Goal: Transaction & Acquisition: Purchase product/service

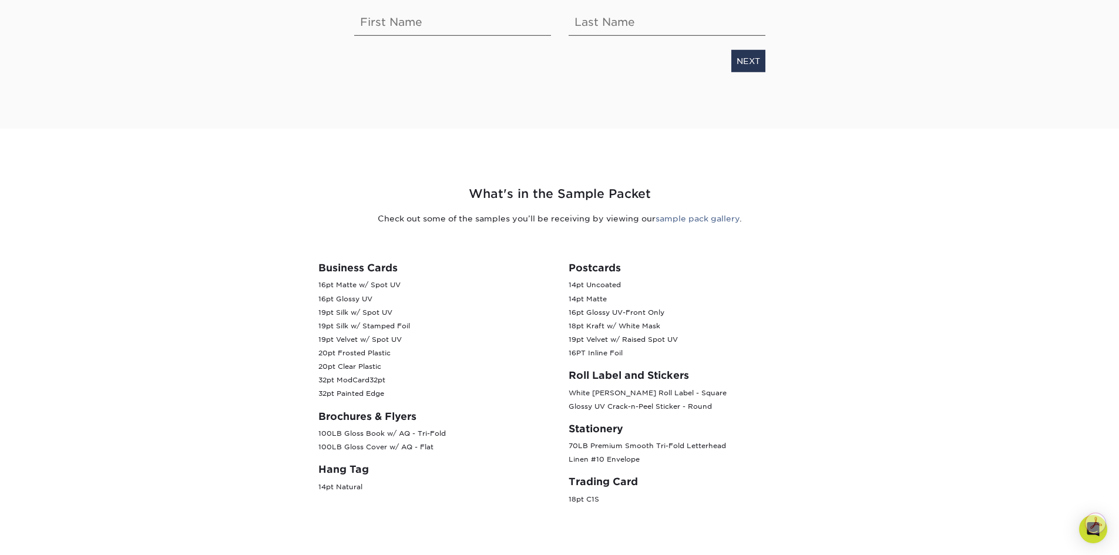
scroll to position [274, 0]
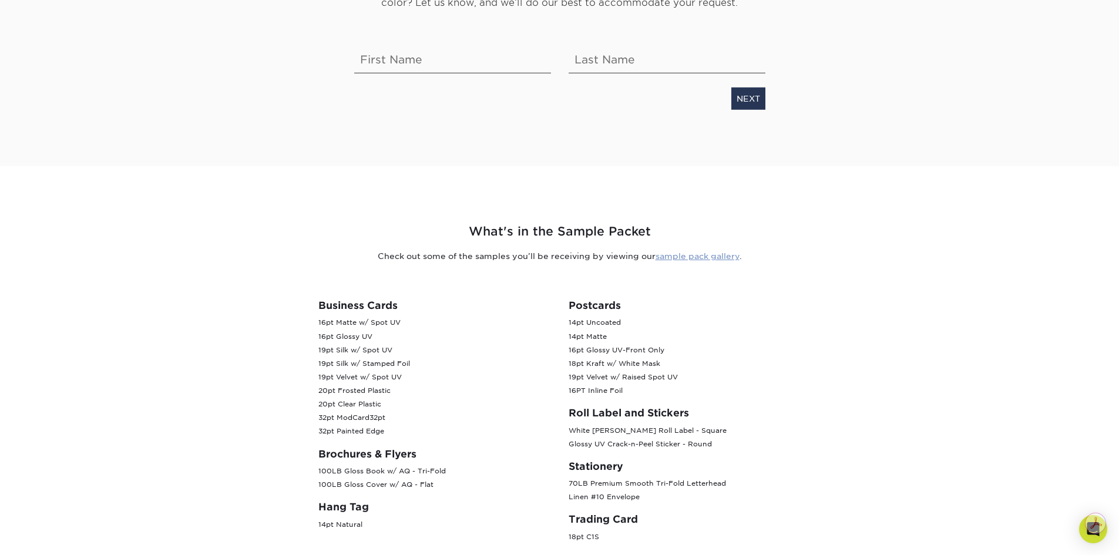
click at [714, 255] on link "sample pack gallery" at bounding box center [697, 255] width 84 height 9
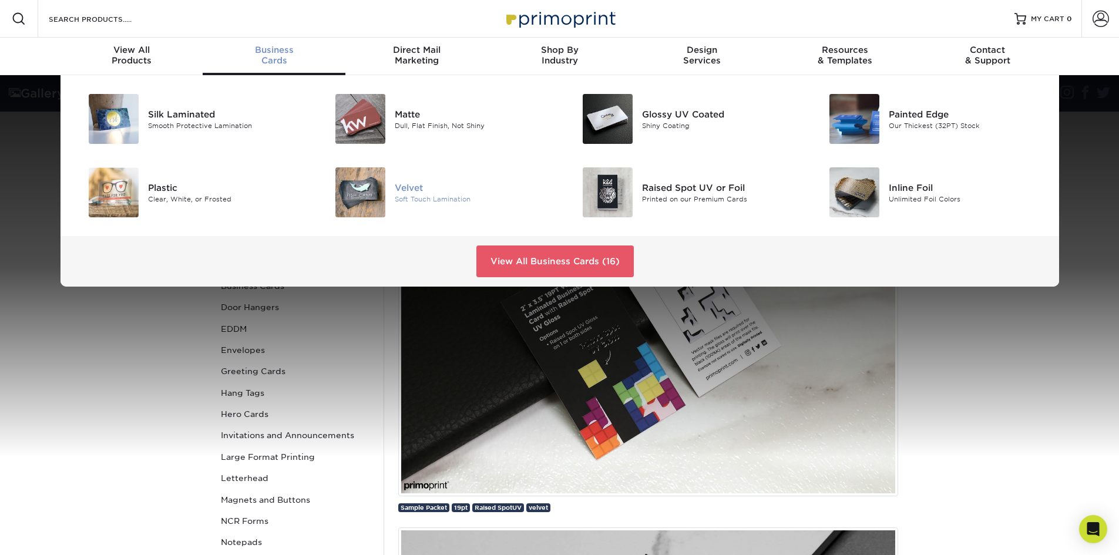
click at [381, 193] on img at bounding box center [360, 192] width 50 height 50
click at [924, 116] on div "Painted Edge" at bounding box center [967, 113] width 156 height 13
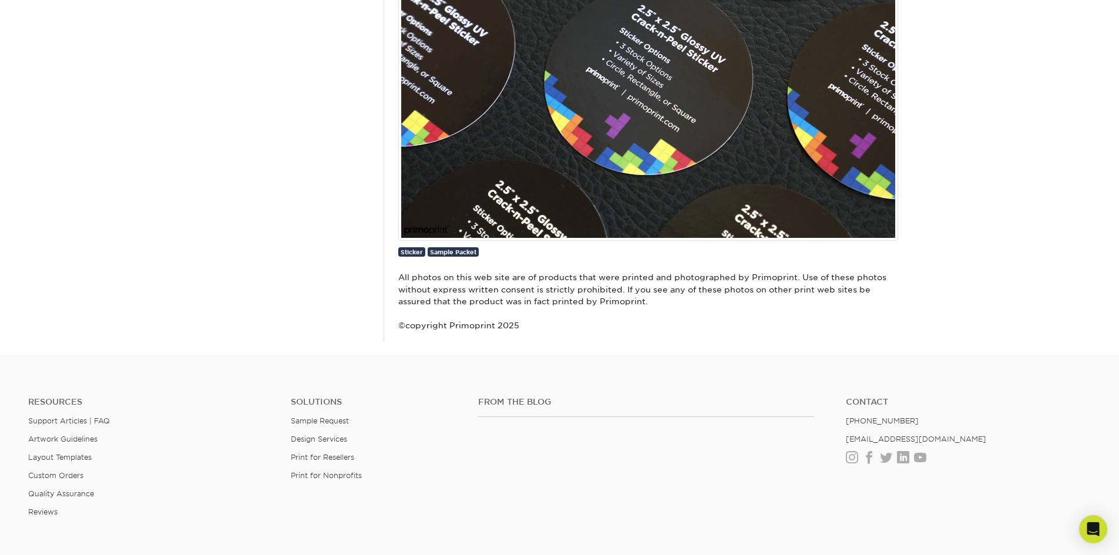
scroll to position [2506, 0]
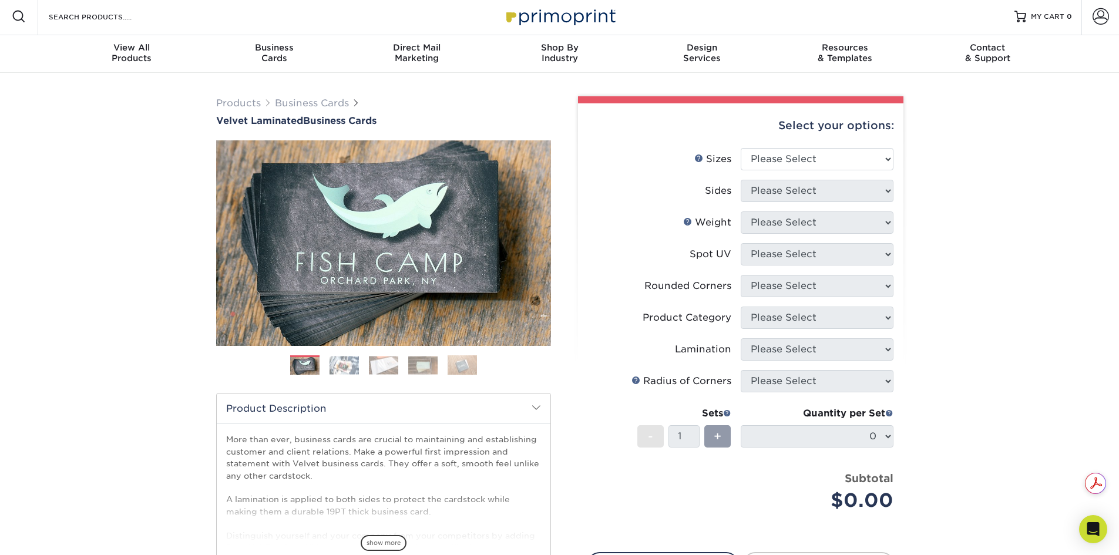
scroll to position [39, 0]
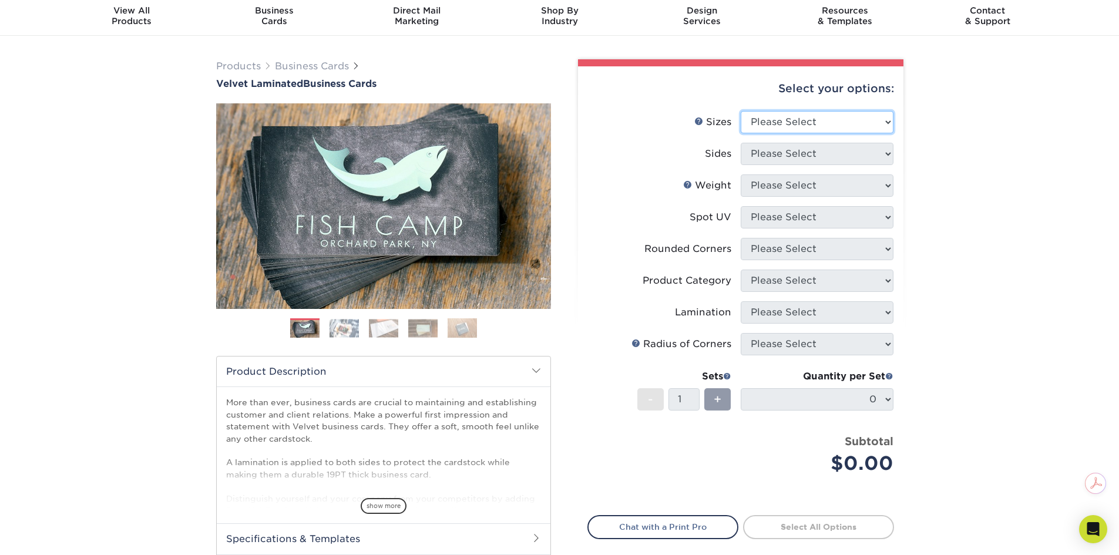
click at [788, 126] on select "Please Select 1.5" x 3.5" - Mini 1.75" x 3.5" - Mini 2" x 2" - Square 2" x 3" -…" at bounding box center [817, 122] width 153 height 22
select select "2.00x3.50"
click at [741, 111] on select "Please Select 1.5" x 3.5" - Mini 1.75" x 3.5" - Mini 2" x 2" - Square 2" x 3" -…" at bounding box center [817, 122] width 153 height 22
click at [778, 153] on select "Please Select Print Both Sides Print Front Only" at bounding box center [817, 154] width 153 height 22
select select "13abbda7-1d64-4f25-8bb2-c179b224825d"
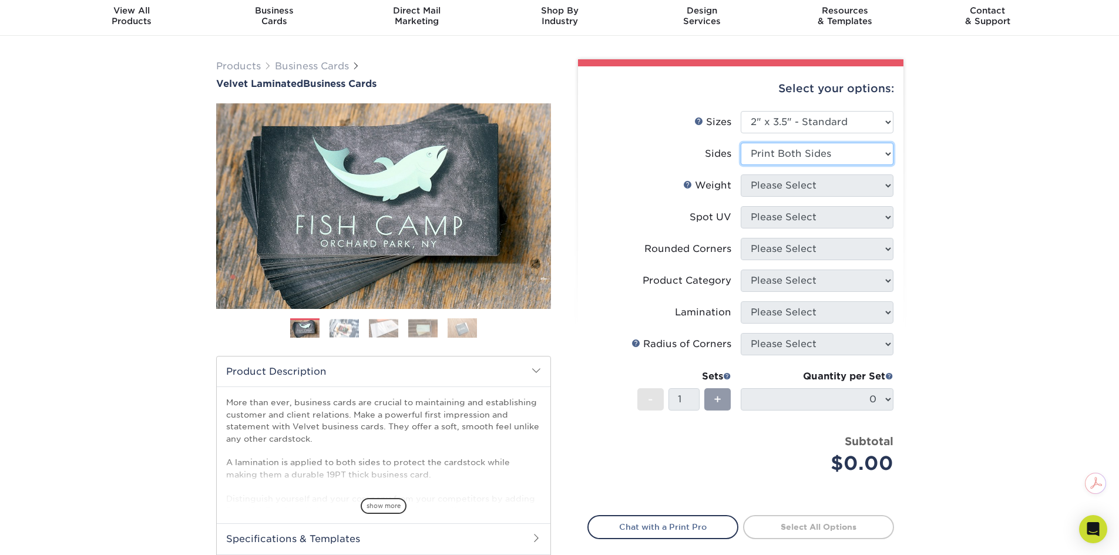
click at [741, 143] on select "Please Select Print Both Sides Print Front Only" at bounding box center [817, 154] width 153 height 22
click at [780, 184] on select "Please Select 16PT" at bounding box center [817, 185] width 153 height 22
select select "16PT"
click at [741, 174] on select "Please Select 16PT" at bounding box center [817, 185] width 153 height 22
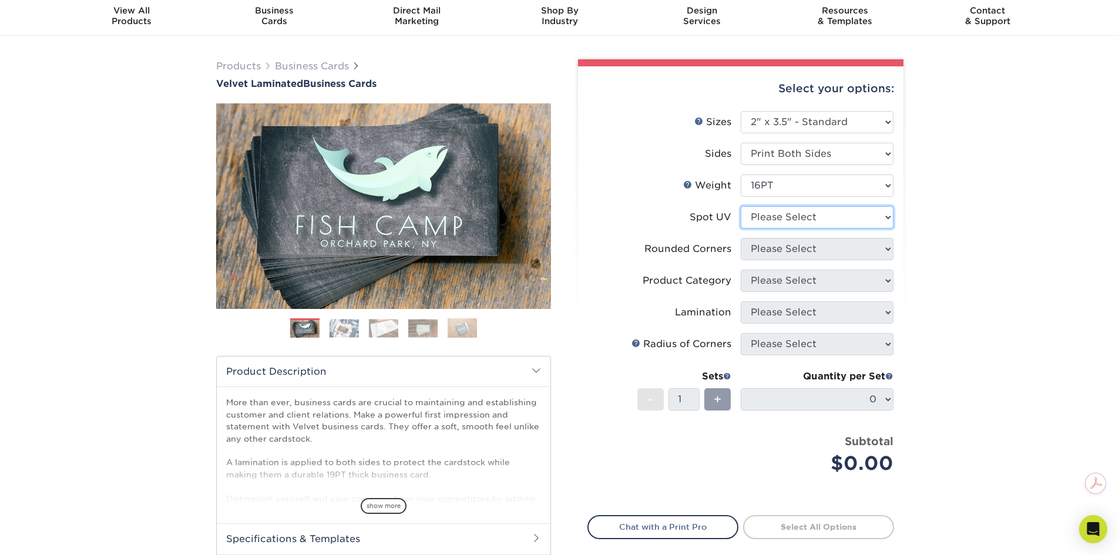
click at [788, 217] on select "Please Select No Spot UV Front and Back (Both Sides) Front Only Back Only" at bounding box center [817, 217] width 153 height 22
select select "3"
click at [741, 206] on select "Please Select No Spot UV Front and Back (Both Sides) Front Only Back Only" at bounding box center [817, 217] width 153 height 22
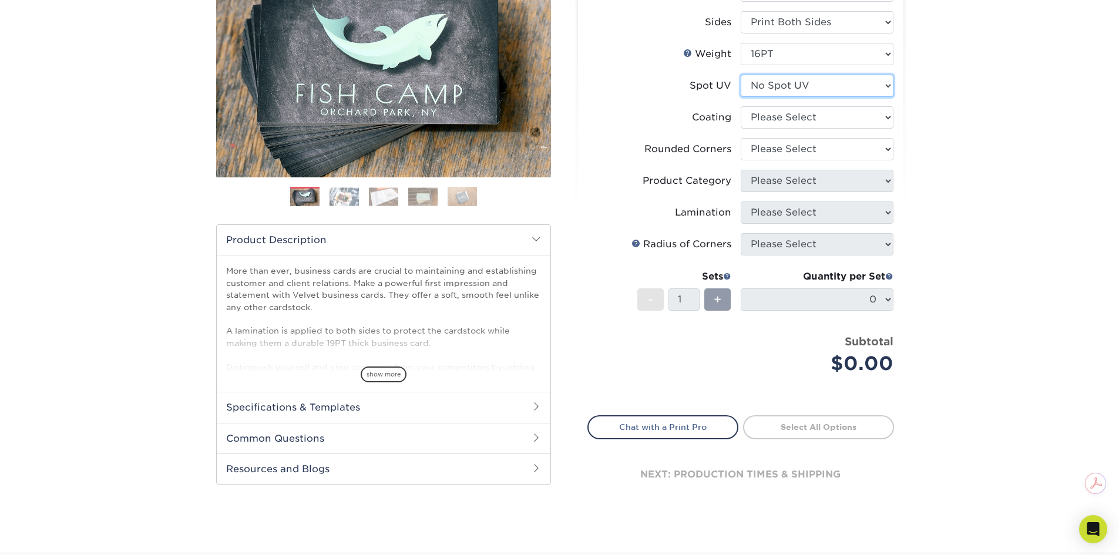
scroll to position [196, 0]
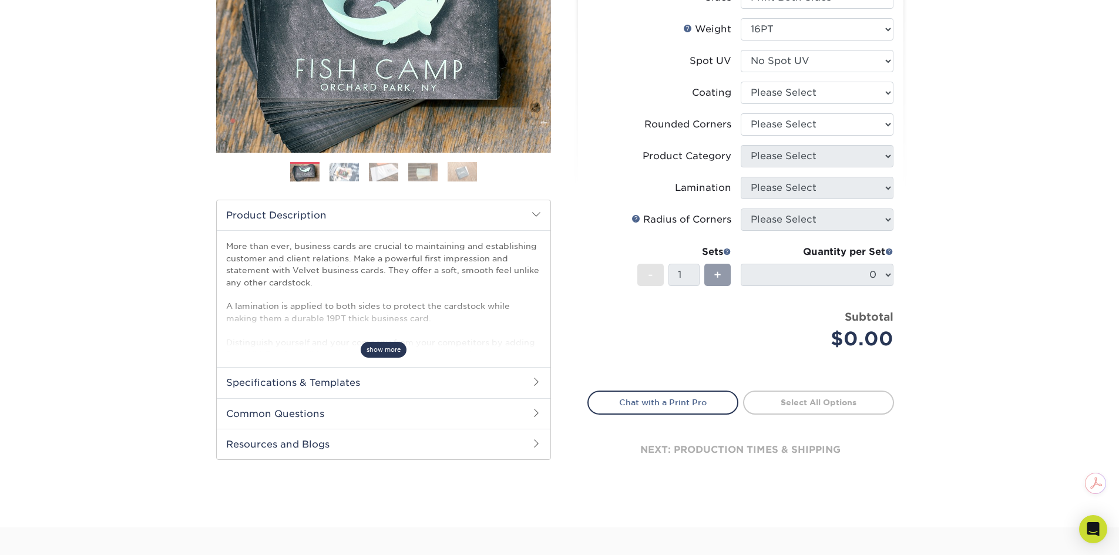
click at [390, 345] on span "show more" at bounding box center [384, 350] width 46 height 16
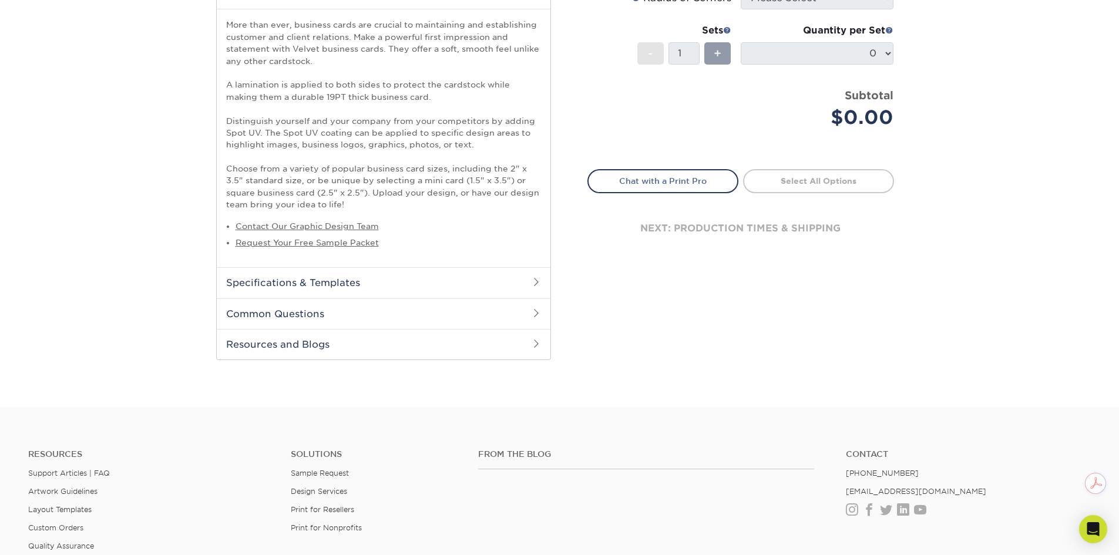
scroll to position [613, 0]
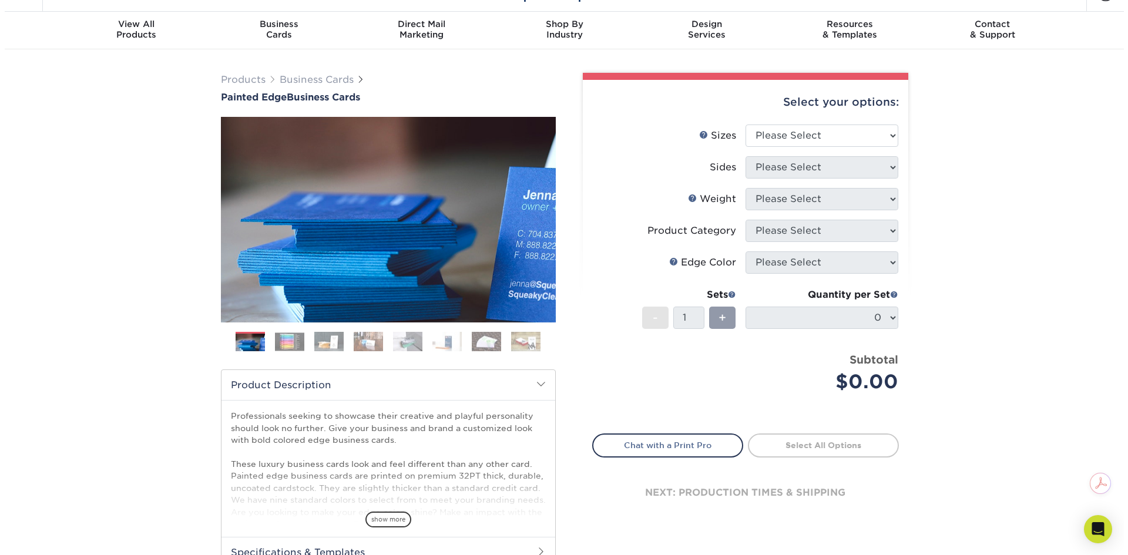
scroll to position [39, 0]
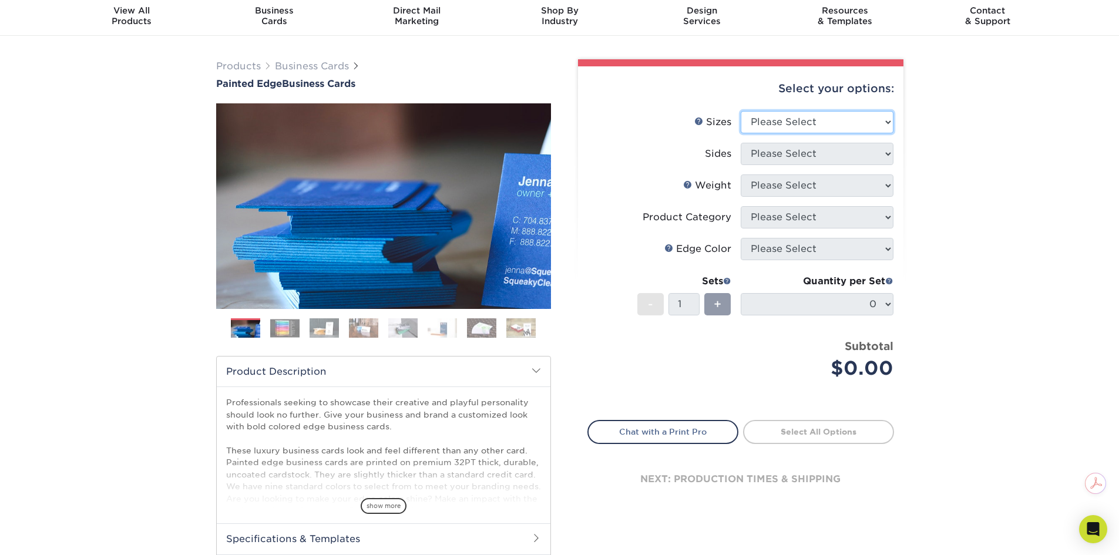
click at [748, 127] on select "Please Select 2" x 3.5" - Standard 2.125" x 3.375" - European 2.5" x 2.5" - Squ…" at bounding box center [817, 122] width 153 height 22
select select "2.00x3.50"
click at [741, 111] on select "Please Select 2" x 3.5" - Standard 2.125" x 3.375" - European 2.5" x 2.5" - Squ…" at bounding box center [817, 122] width 153 height 22
click at [772, 154] on select "Please Select Print Both Sides Print Front Only" at bounding box center [817, 154] width 153 height 22
select select "13abbda7-1d64-4f25-8bb2-c179b224825d"
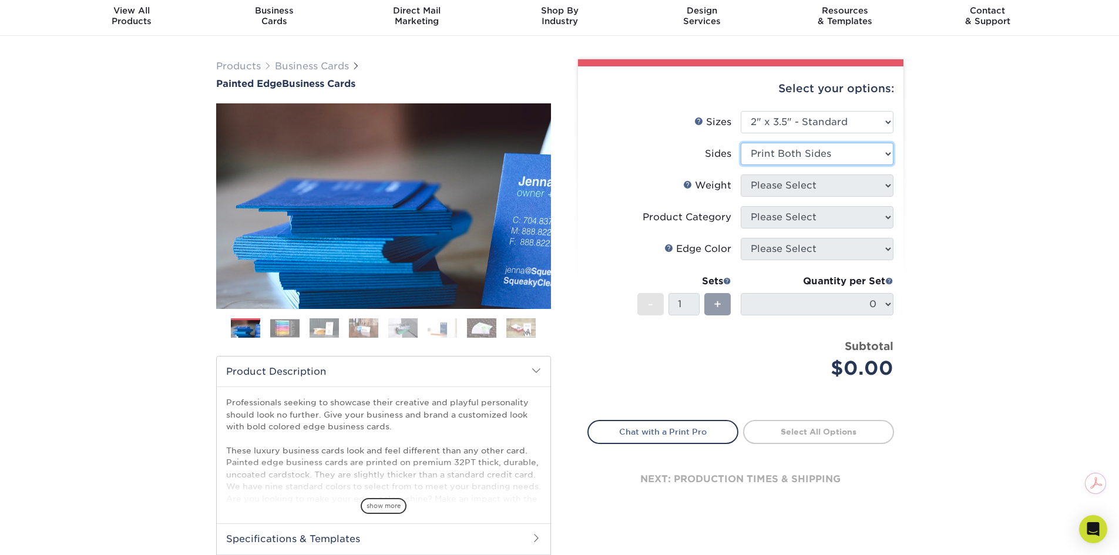
click at [741, 143] on select "Please Select Print Both Sides Print Front Only" at bounding box center [817, 154] width 153 height 22
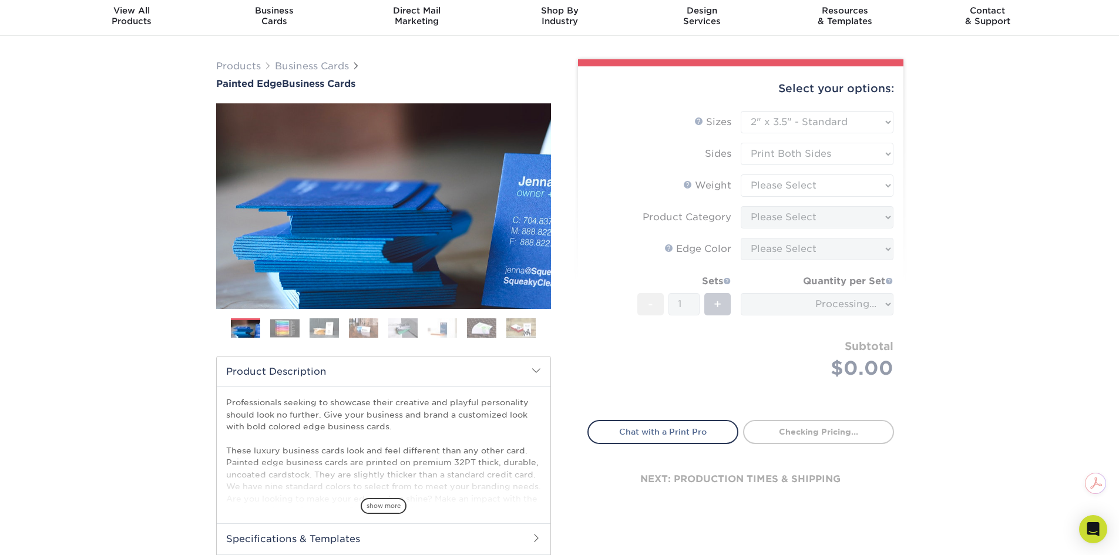
click at [778, 175] on form "Sizes Help Sizes Please Select 2" x 3.5" - Standard 2.125" x 3.375" - European …" at bounding box center [740, 258] width 307 height 295
click at [776, 180] on form "Sizes Help Sizes Please Select 2" x 3.5" - Standard 2.125" x 3.375" - European …" at bounding box center [740, 258] width 307 height 295
click at [807, 190] on form "Sizes Help Sizes Please Select 2" x 3.5" - Standard 2.125" x 3.375" - European …" at bounding box center [740, 258] width 307 height 295
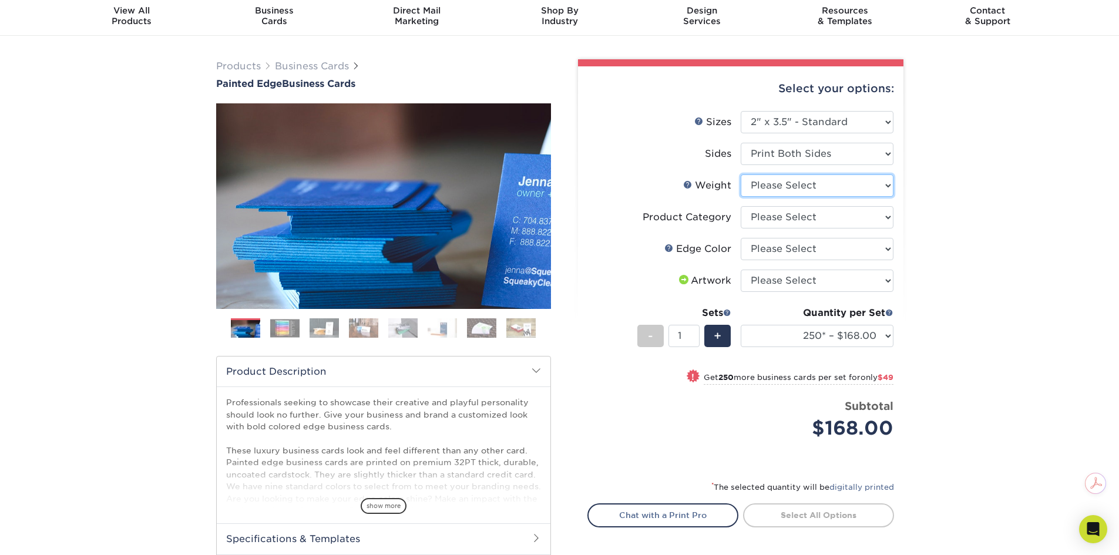
click at [788, 195] on select "Please Select 32PTUC" at bounding box center [817, 185] width 153 height 22
select select "32PTUC"
click at [741, 174] on select "Please Select 32PTUC" at bounding box center [817, 185] width 153 height 22
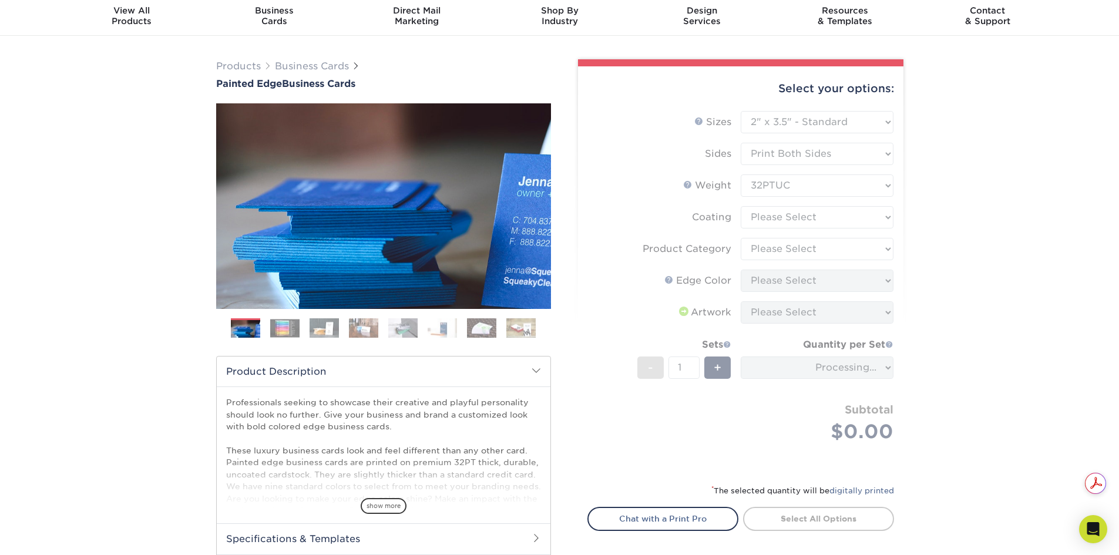
click at [944, 214] on div "Products Business Cards Painted Edge Business Cards Previous Next" at bounding box center [559, 349] width 1119 height 627
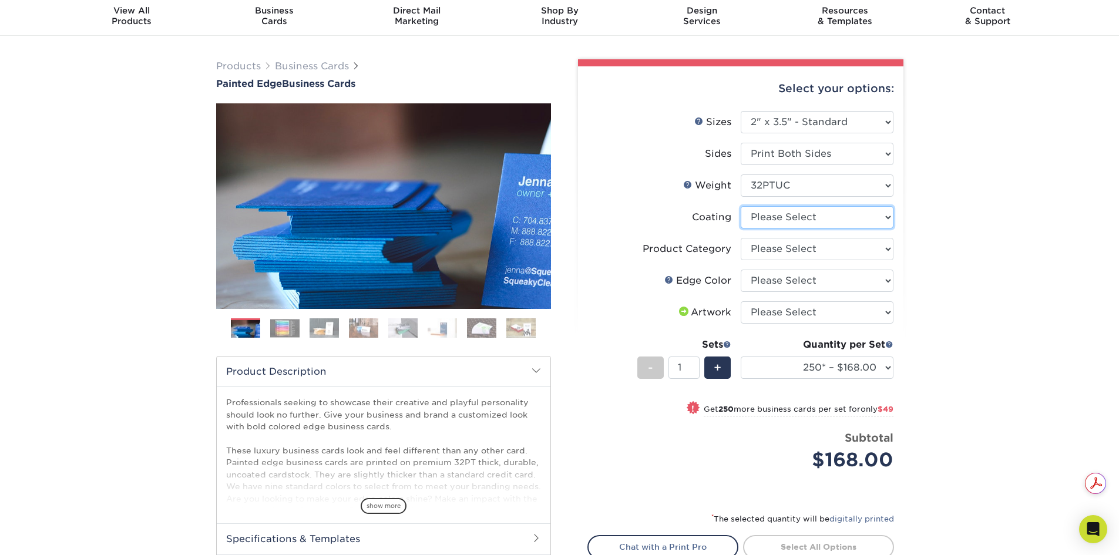
click at [775, 220] on select at bounding box center [817, 217] width 153 height 22
select select "3e7618de-abca-4bda-9f97-8b9129e913d8"
click at [741, 206] on select at bounding box center [817, 217] width 153 height 22
